Goal: Task Accomplishment & Management: Manage account settings

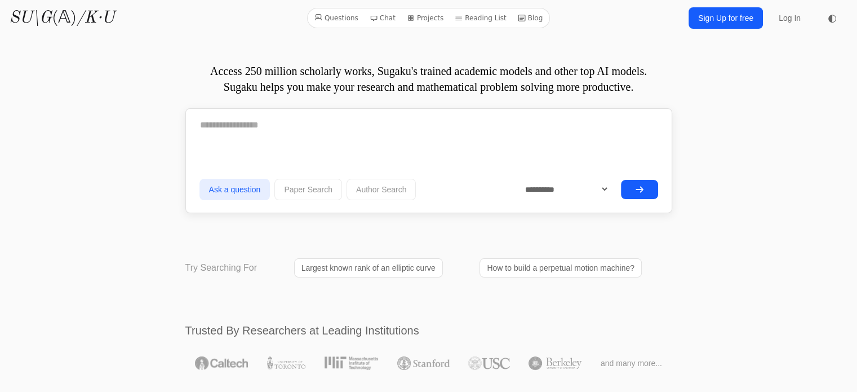
click at [740, 24] on link "Sign Up for free" at bounding box center [726, 17] width 74 height 21
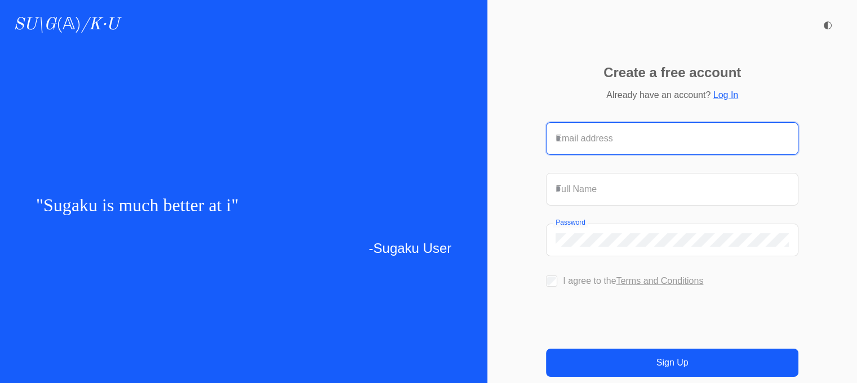
click at [623, 132] on input "Email address" at bounding box center [672, 139] width 233 height 14
type input "**********"
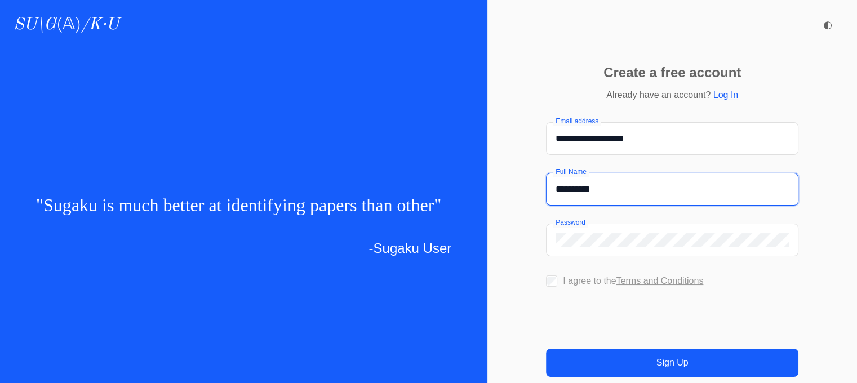
click at [582, 183] on input "**********" at bounding box center [672, 190] width 233 height 14
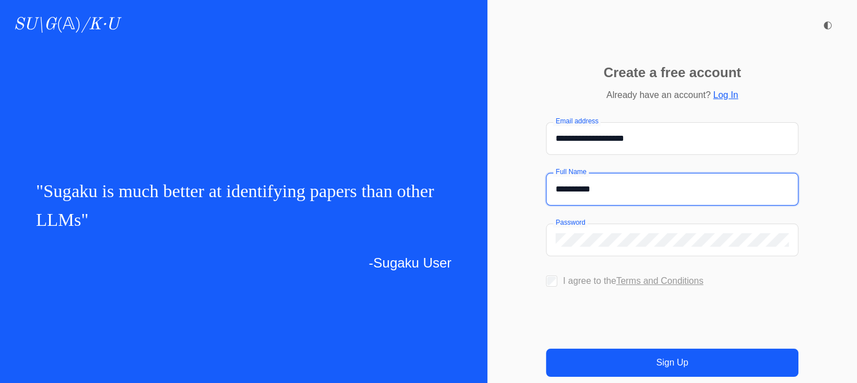
click at [582, 183] on input "**********" at bounding box center [672, 190] width 233 height 14
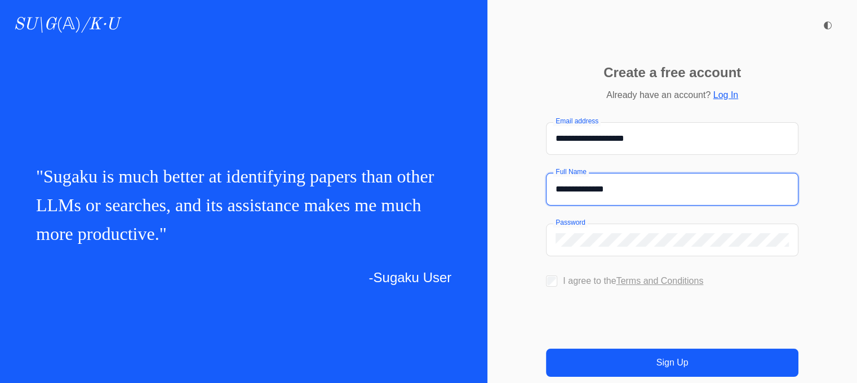
type input "**********"
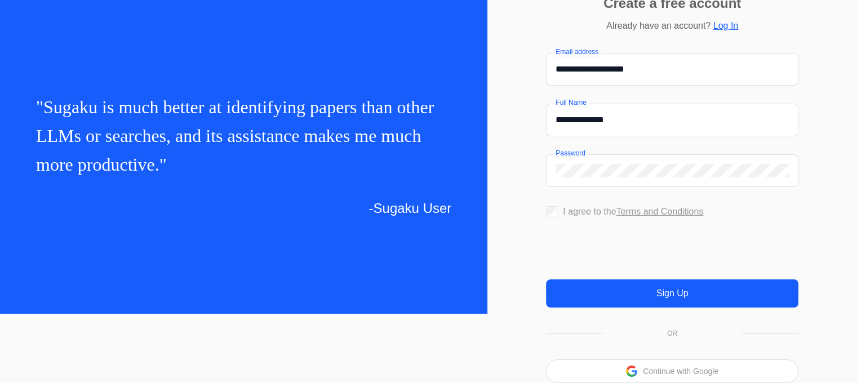
scroll to position [92, 0]
click at [597, 290] on button "Sign Up" at bounding box center [672, 294] width 253 height 28
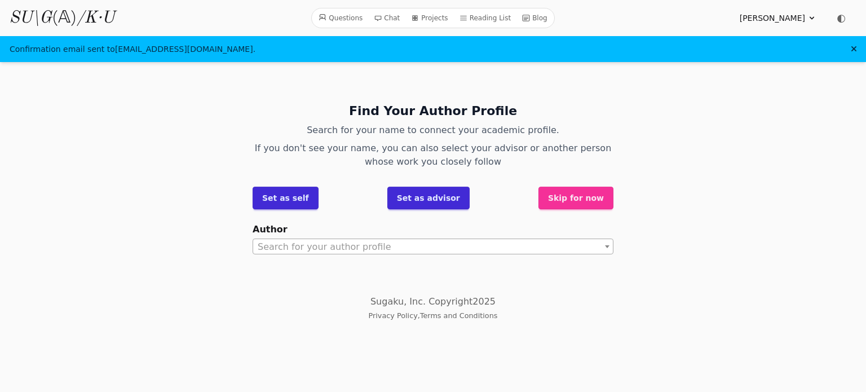
click at [579, 196] on button "Skip for now" at bounding box center [575, 198] width 75 height 23
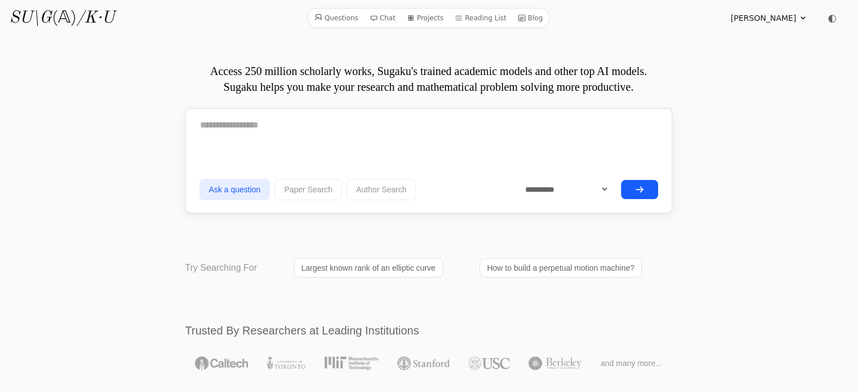
click at [774, 25] on div "Luật Dương Trí Profile Password Sign out ◐" at bounding box center [789, 18] width 117 height 23
click at [777, 18] on span "Luật Dương Trí" at bounding box center [763, 17] width 65 height 11
click at [734, 43] on link "Profile" at bounding box center [749, 43] width 108 height 21
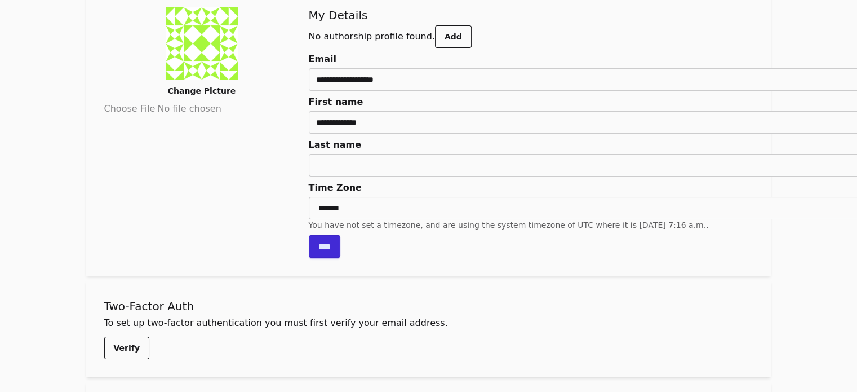
scroll to position [56, 0]
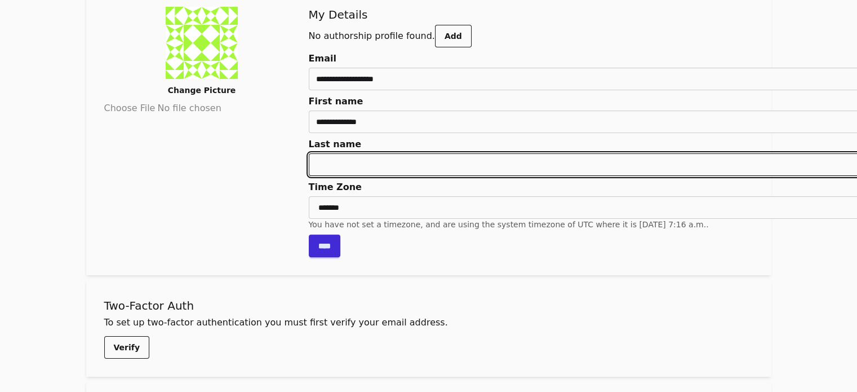
click at [309, 164] on input "Last name" at bounding box center [599, 164] width 580 height 23
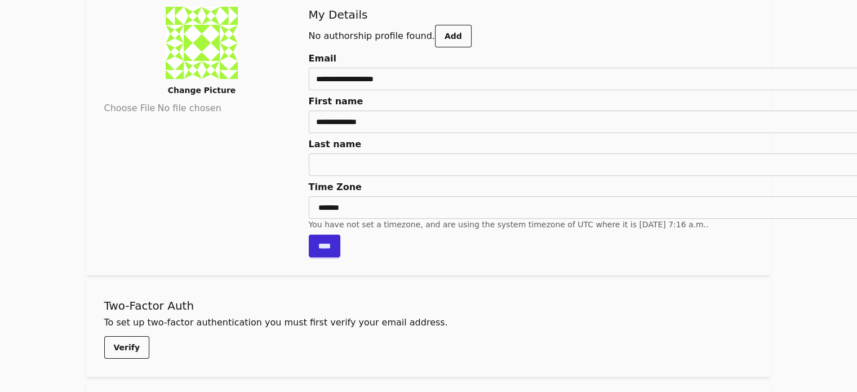
click at [200, 150] on div "Change Picture" at bounding box center [202, 132] width 196 height 250
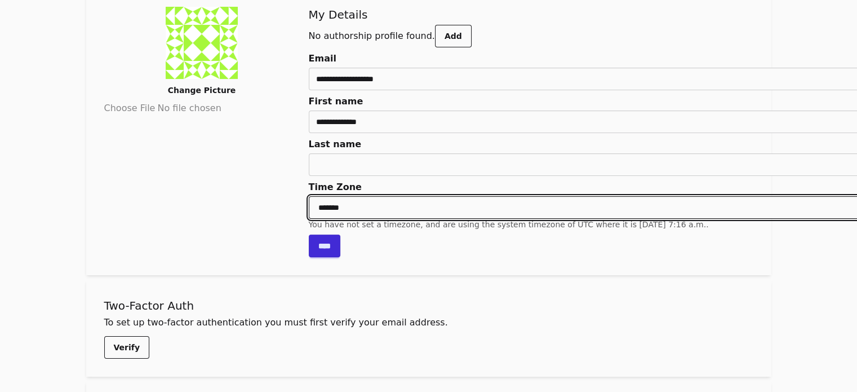
click at [309, 202] on select "**********" at bounding box center [599, 207] width 580 height 23
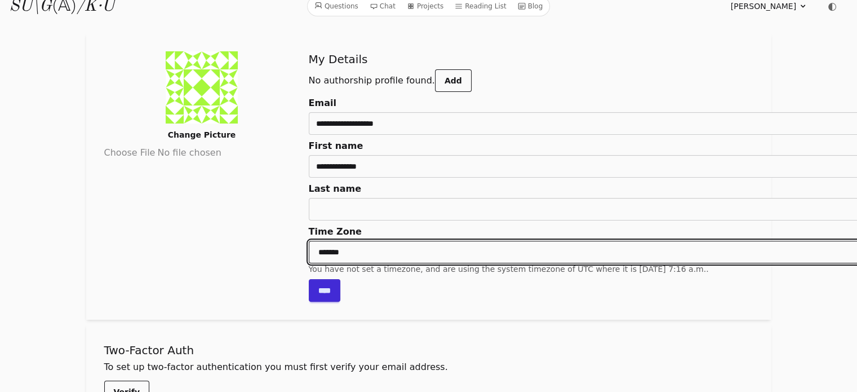
scroll to position [0, 0]
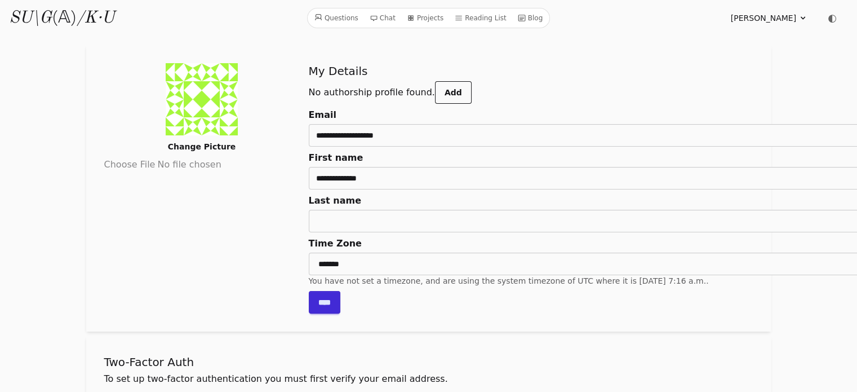
click at [166, 119] on img at bounding box center [202, 99] width 72 height 72
click at [435, 90] on link "Add" at bounding box center [453, 92] width 37 height 23
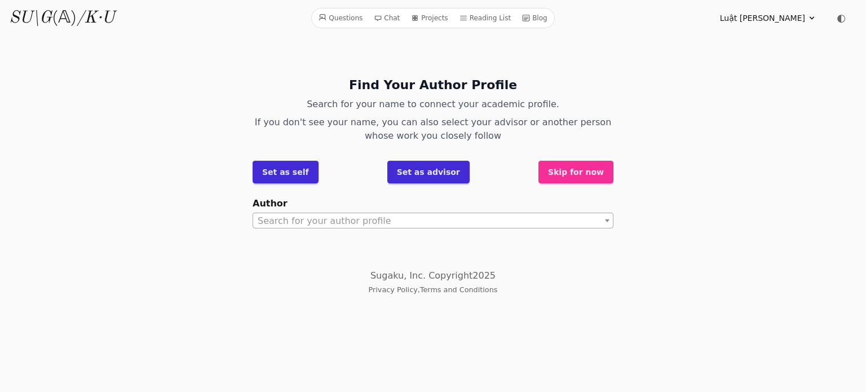
click at [439, 173] on button "Set as advisor" at bounding box center [428, 172] width 82 height 23
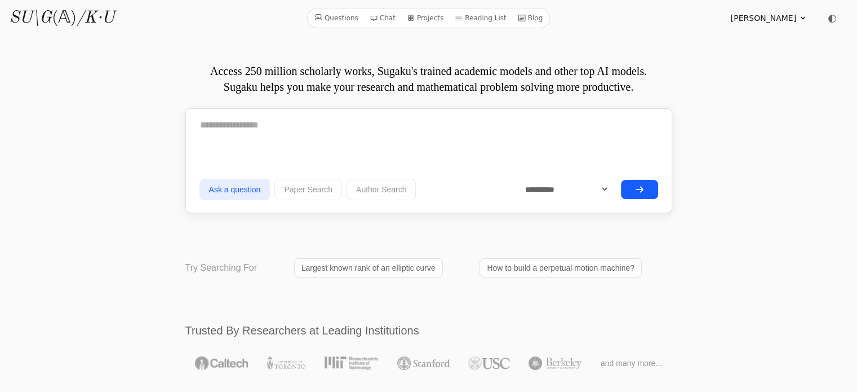
scroll to position [56, 0]
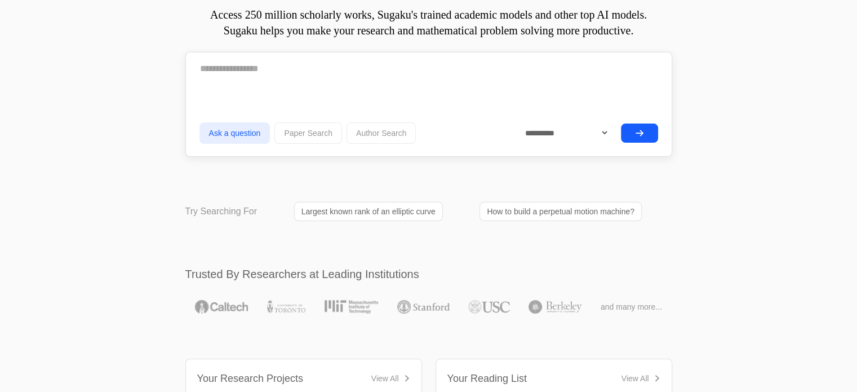
click at [656, 135] on button "submit" at bounding box center [639, 132] width 37 height 19
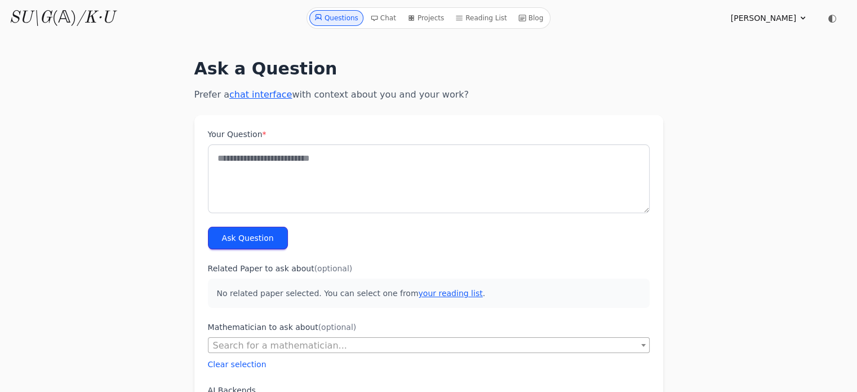
click at [769, 17] on span "[PERSON_NAME]" at bounding box center [763, 17] width 65 height 11
click at [728, 46] on link "Profile" at bounding box center [749, 43] width 108 height 21
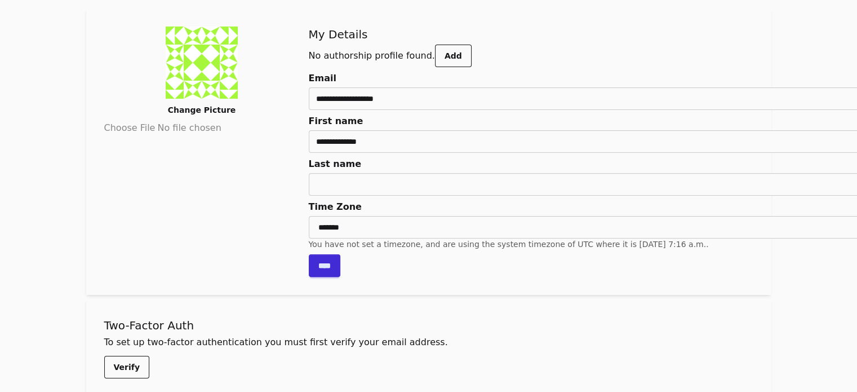
scroll to position [56, 0]
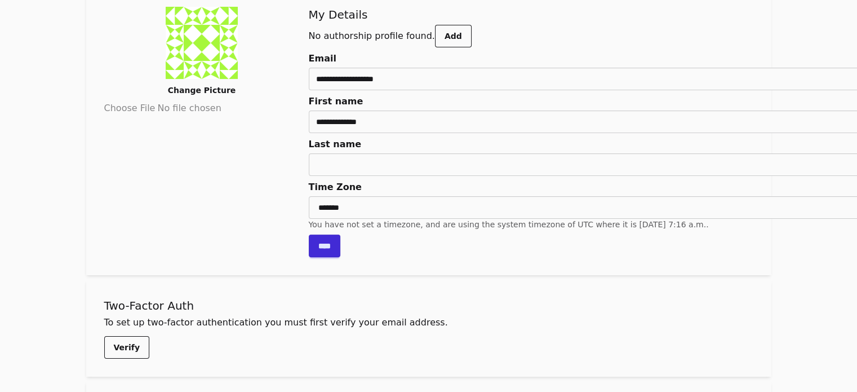
click at [158, 90] on link "Change Picture" at bounding box center [201, 90] width 87 height 23
click at [141, 101] on input "Change Picture" at bounding box center [202, 108] width 196 height 14
type input "**********"
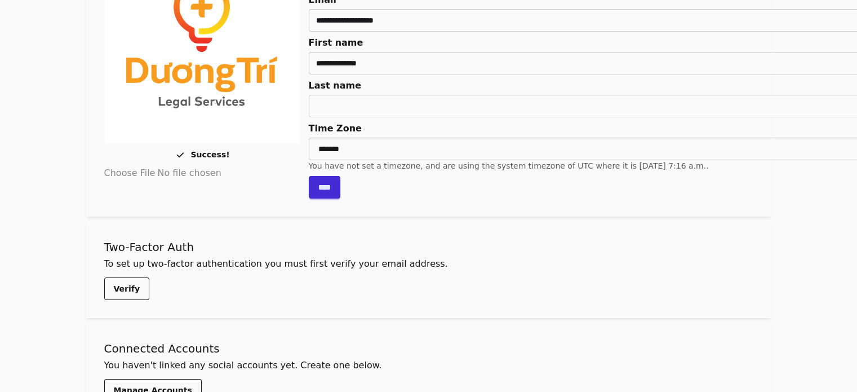
scroll to position [158, 0]
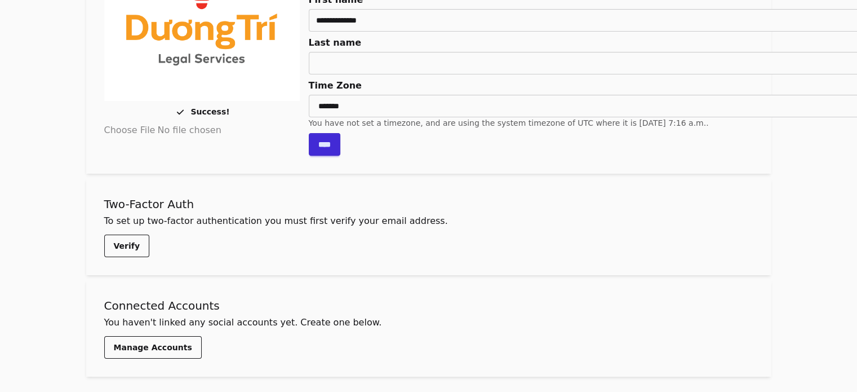
click at [104, 241] on link "Verify" at bounding box center [126, 245] width 45 height 23
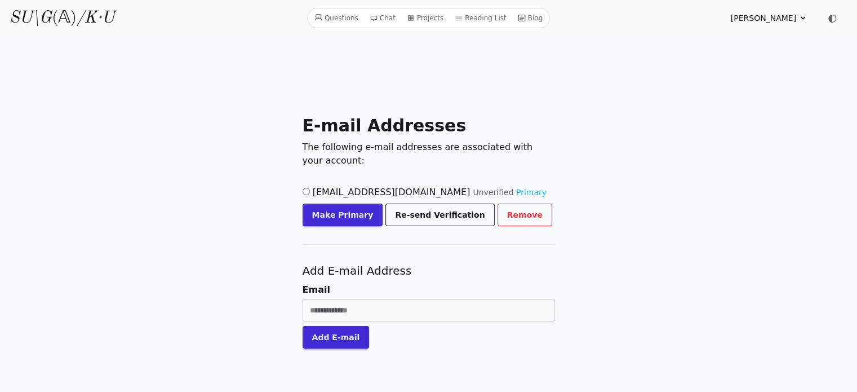
click at [347, 214] on button "Make Primary" at bounding box center [343, 214] width 81 height 23
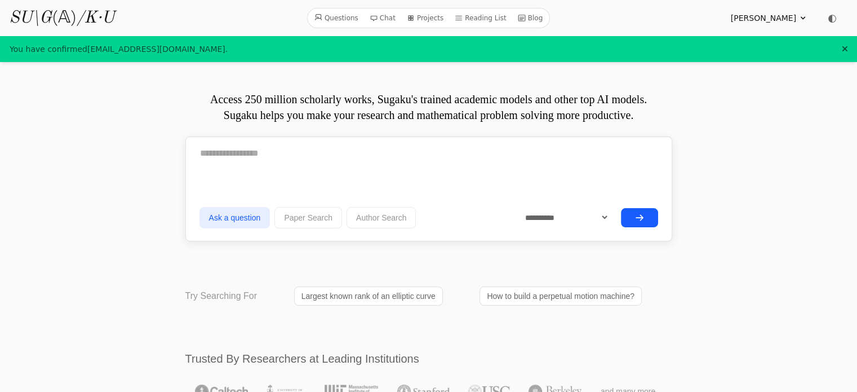
click at [778, 17] on span "Luật [PERSON_NAME]" at bounding box center [763, 17] width 65 height 11
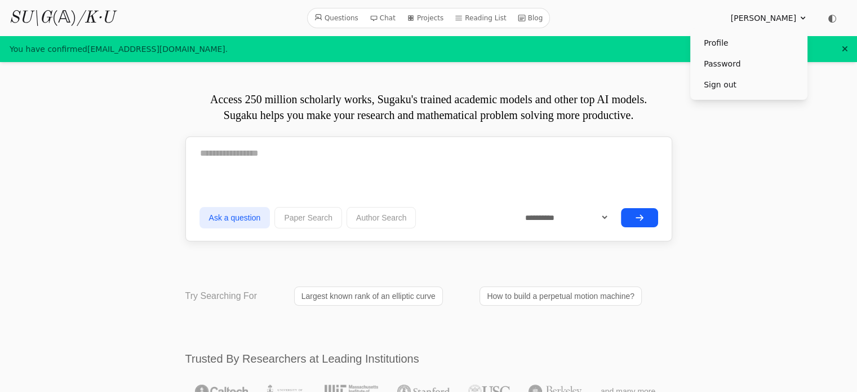
click at [749, 38] on link "Profile" at bounding box center [749, 43] width 108 height 21
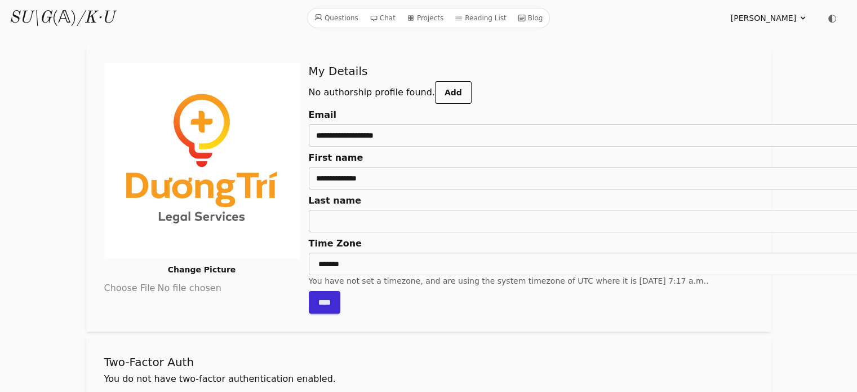
click at [518, 17] on icon at bounding box center [522, 18] width 8 height 8
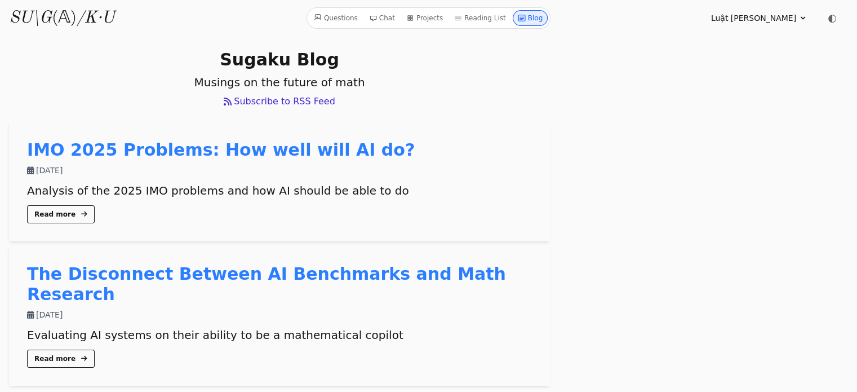
click at [355, 17] on link "Questions" at bounding box center [335, 18] width 53 height 16
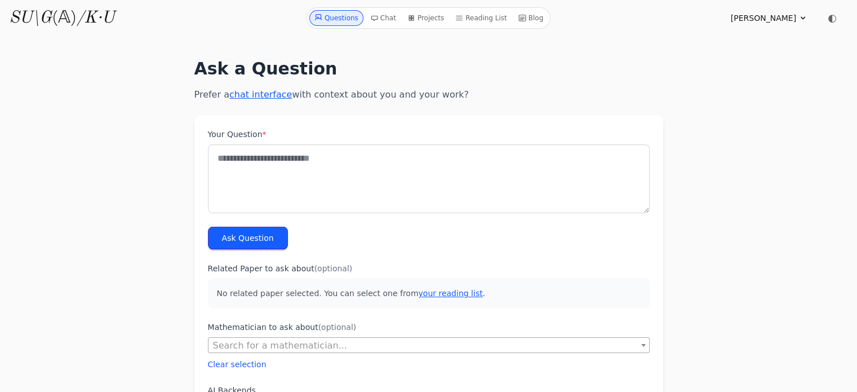
click at [390, 19] on link "Chat" at bounding box center [383, 18] width 35 height 16
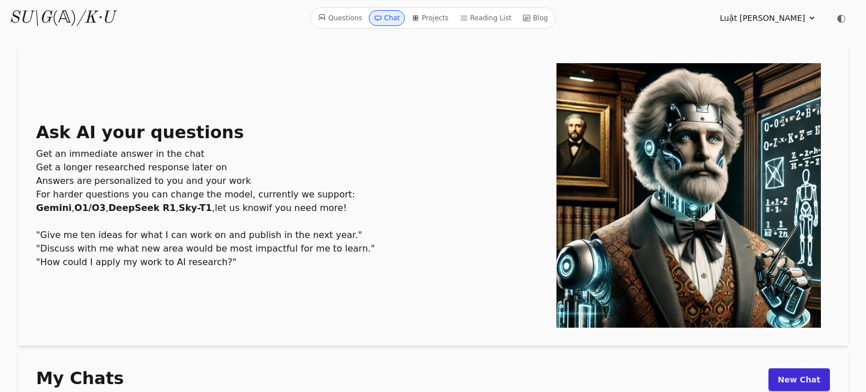
click at [787, 17] on span "[PERSON_NAME]" at bounding box center [762, 17] width 85 height 11
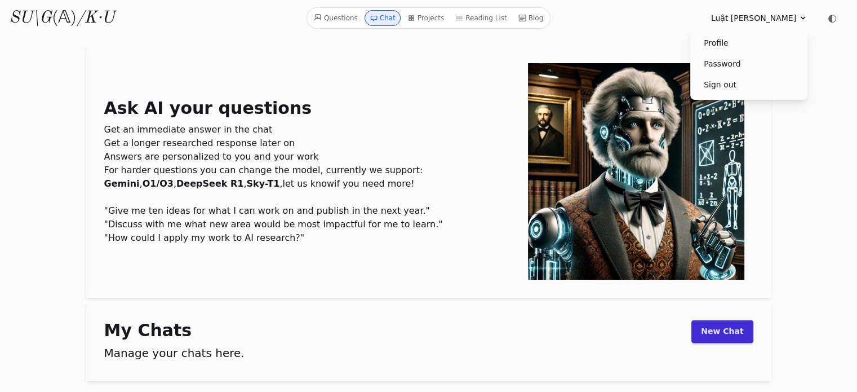
click at [718, 47] on link "Profile" at bounding box center [749, 43] width 108 height 21
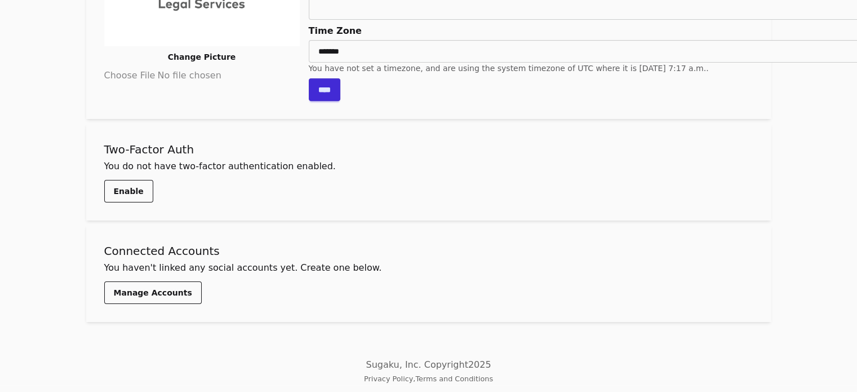
scroll to position [214, 0]
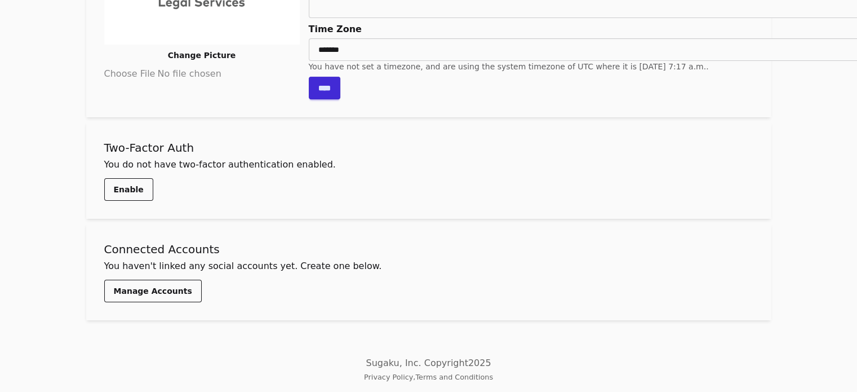
click at [105, 293] on link "Manage Accounts" at bounding box center [153, 291] width 98 height 23
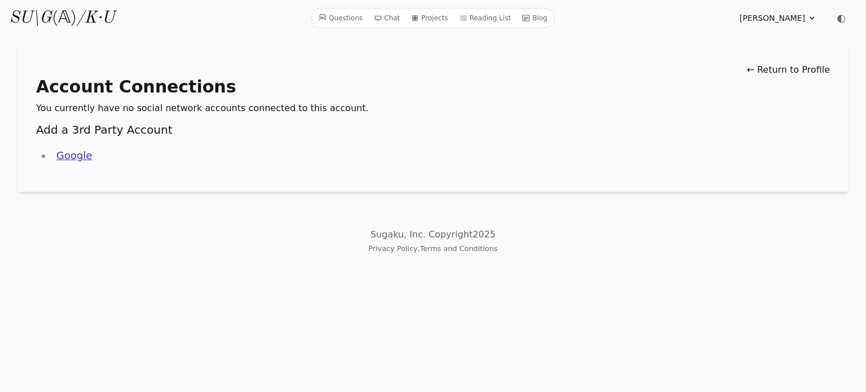
click at [79, 159] on link "Google" at bounding box center [74, 155] width 36 height 12
click at [798, 70] on link "← Return to Profile" at bounding box center [787, 69] width 83 height 11
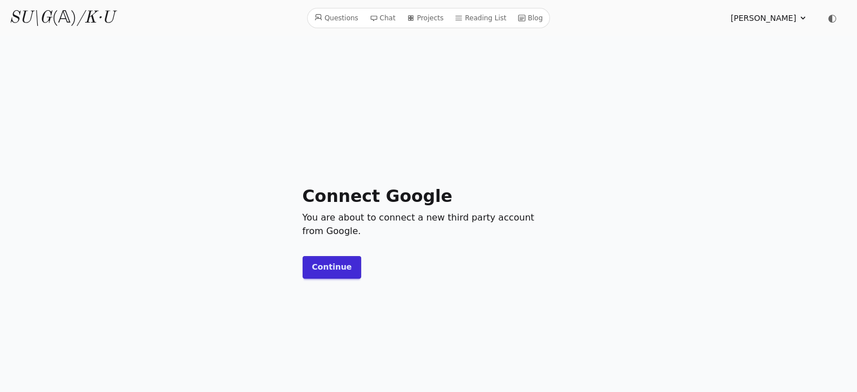
click at [313, 265] on button "Continue" at bounding box center [332, 267] width 59 height 23
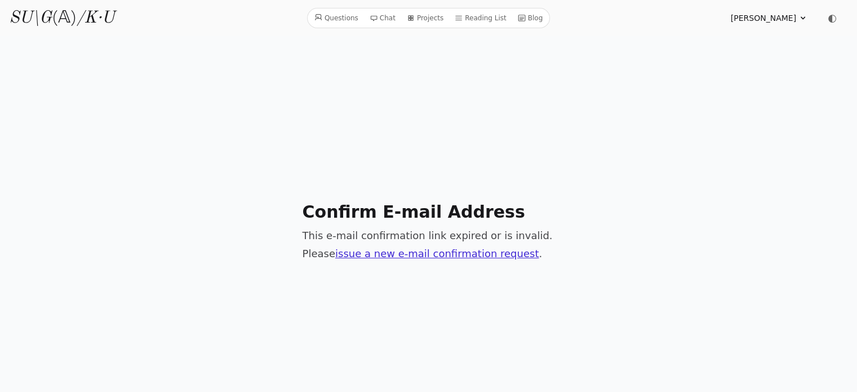
click at [375, 252] on link "issue a new e-mail confirmation request" at bounding box center [436, 253] width 203 height 12
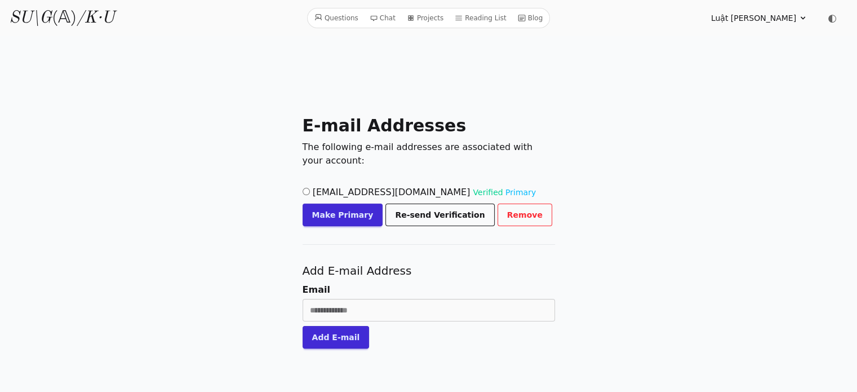
click at [799, 21] on icon at bounding box center [803, 18] width 9 height 9
click at [728, 39] on link "Profile" at bounding box center [749, 43] width 108 height 21
